Goal: Check status: Check status

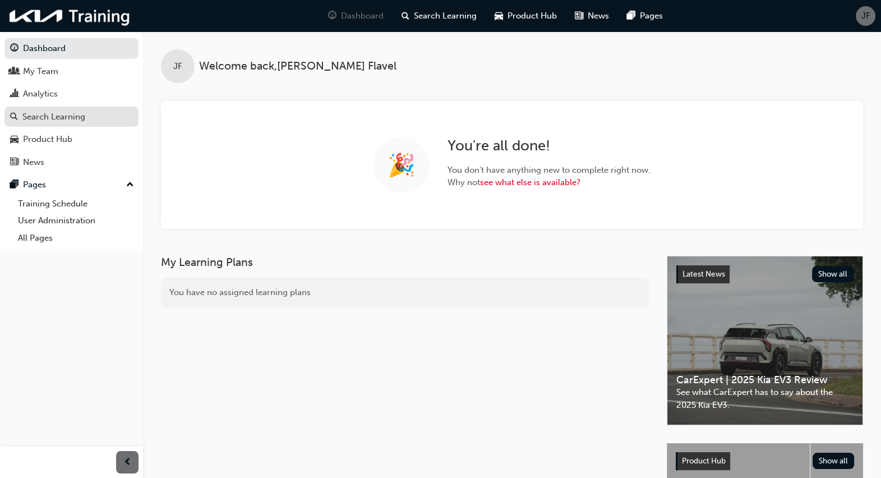
click at [63, 121] on div "Search Learning" at bounding box center [53, 116] width 63 height 13
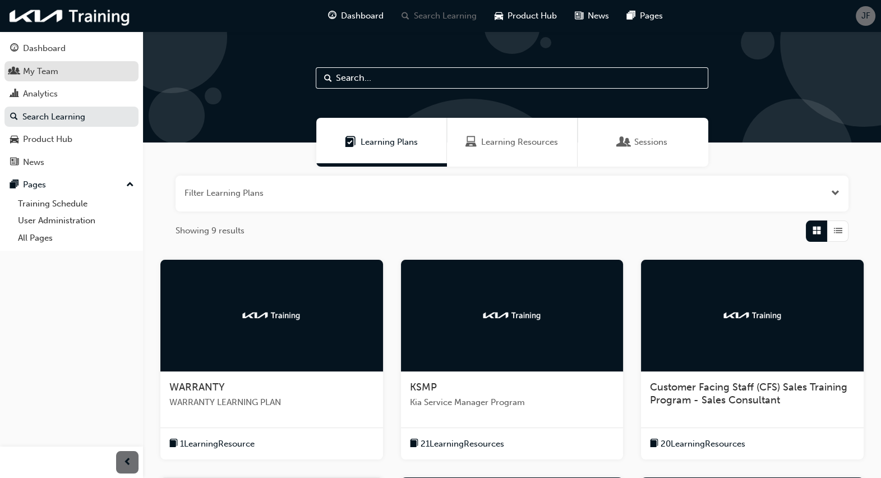
click at [66, 72] on div "My Team" at bounding box center [71, 71] width 123 height 14
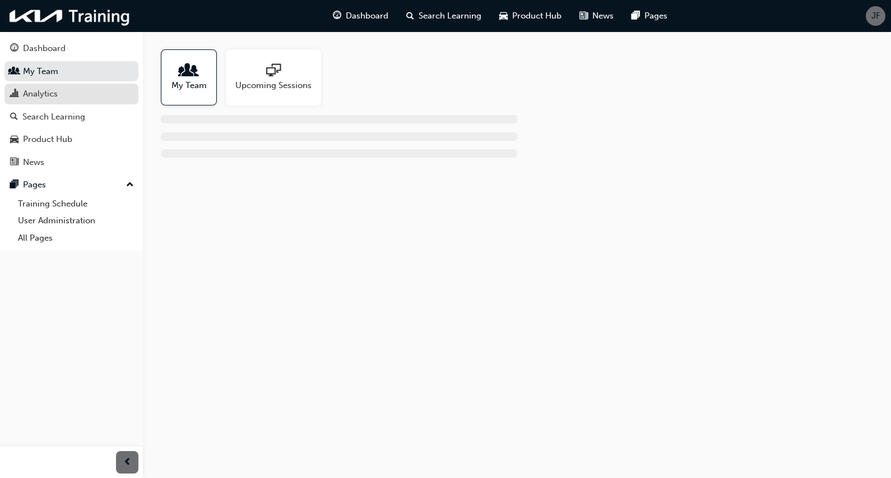
click at [47, 90] on div "Analytics" at bounding box center [40, 93] width 35 height 13
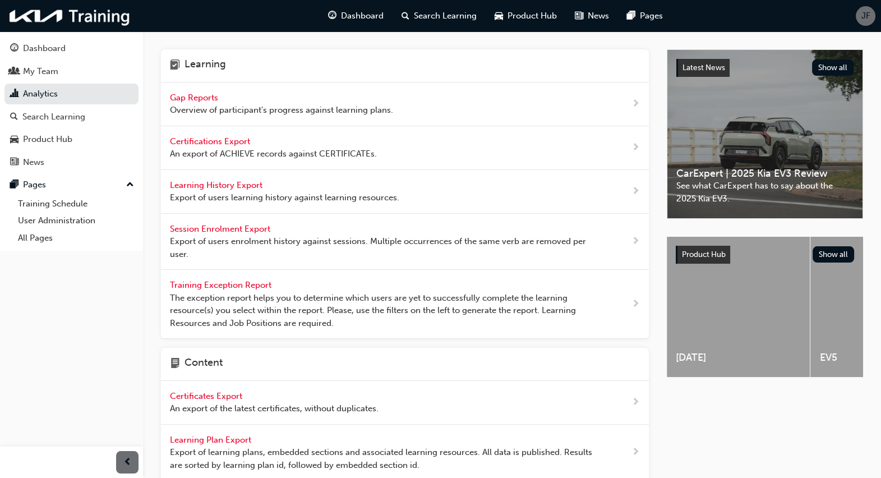
click at [198, 96] on span "Gap Reports" at bounding box center [195, 98] width 50 height 10
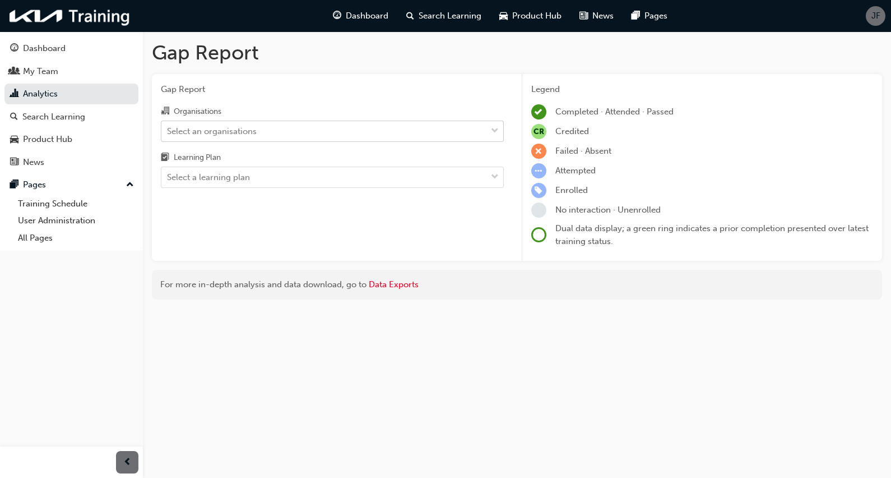
click at [367, 136] on div "Select an organisations" at bounding box center [323, 131] width 325 height 20
click at [168, 135] on input "Organisations Select an organisations" at bounding box center [167, 131] width 1 height 10
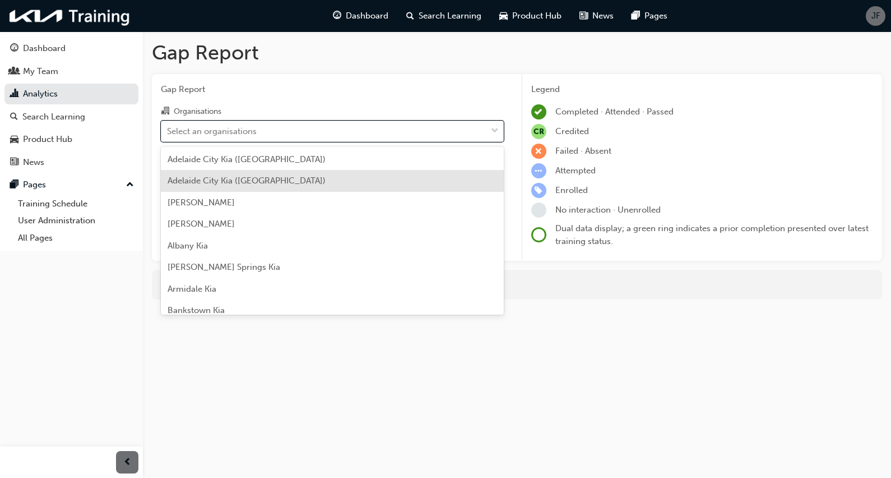
click at [448, 174] on div "Adelaide City Kia ([GEOGRAPHIC_DATA])" at bounding box center [332, 181] width 343 height 22
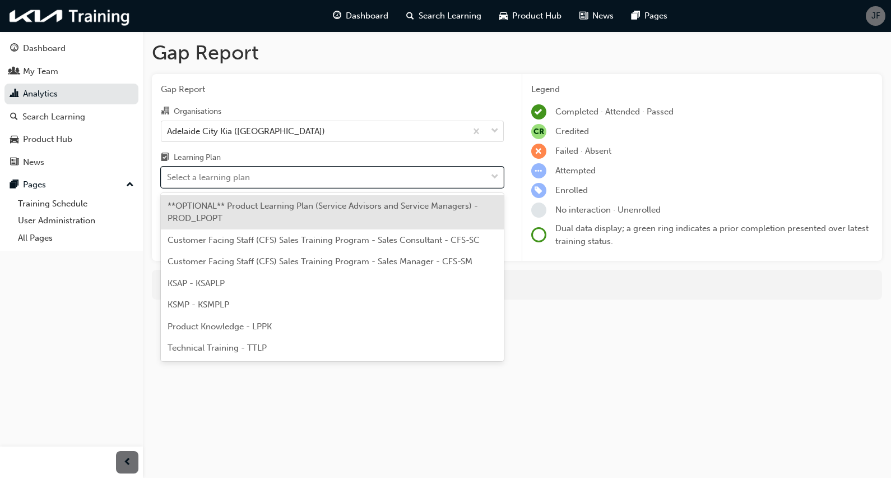
click at [429, 177] on div "Select a learning plan" at bounding box center [323, 178] width 325 height 20
click at [168, 177] on input "Learning Plan option **OPTIONAL** Product Learning Plan (Service Advisors and S…" at bounding box center [167, 177] width 1 height 10
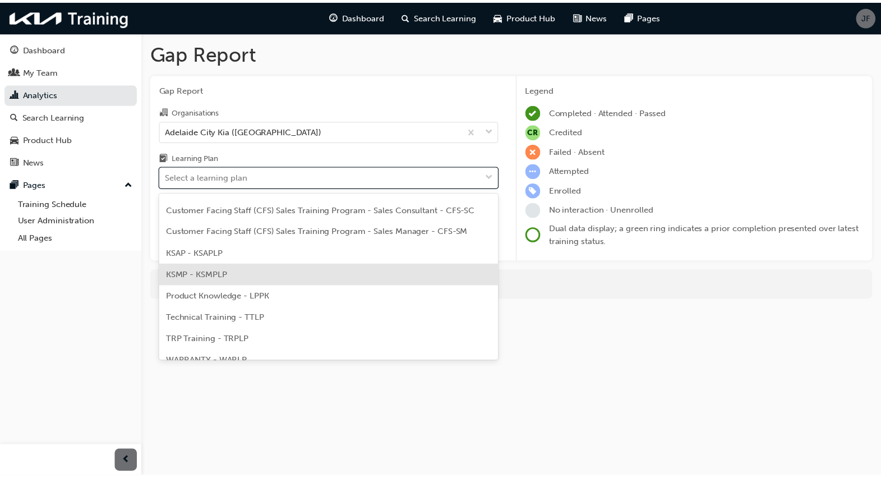
scroll to position [43, 0]
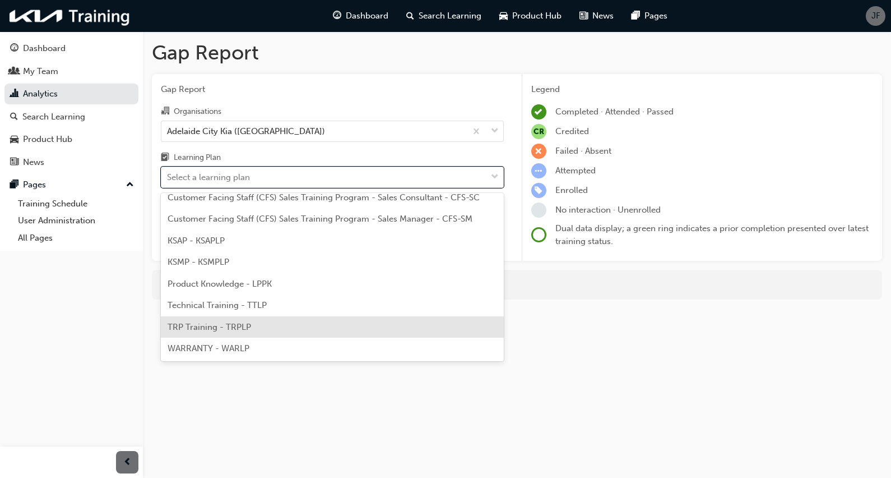
click at [399, 326] on div "TRP Training - TRPLP" at bounding box center [332, 327] width 343 height 22
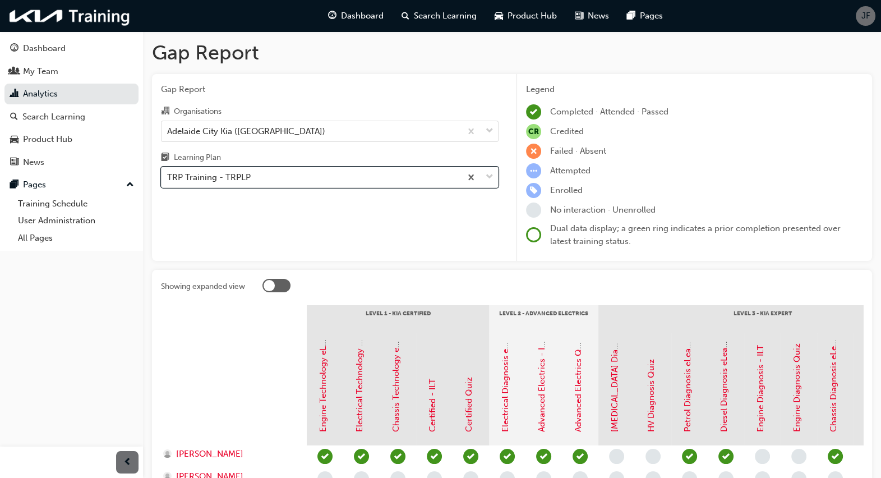
click at [424, 250] on div "Gap Report Organisations [GEOGRAPHIC_DATA] ([GEOGRAPHIC_DATA]) Learning Plan op…" at bounding box center [329, 167] width 355 height 187
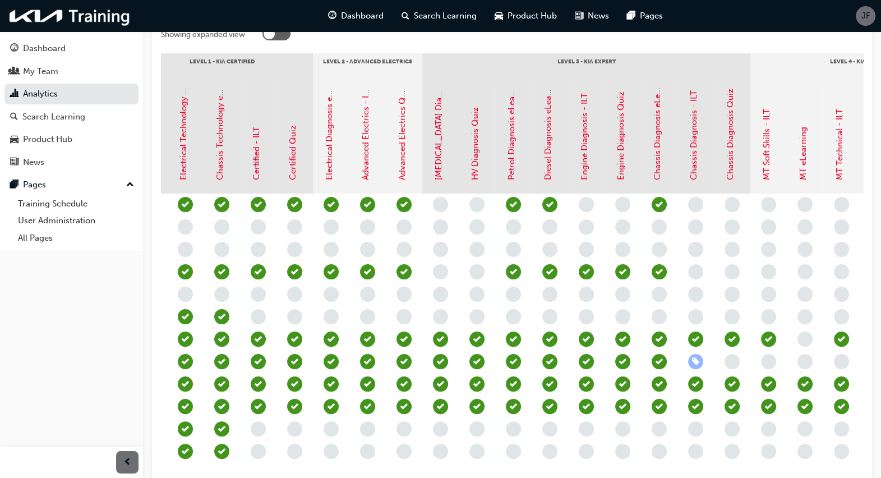
scroll to position [0, 175]
